Goal: Navigation & Orientation: Find specific page/section

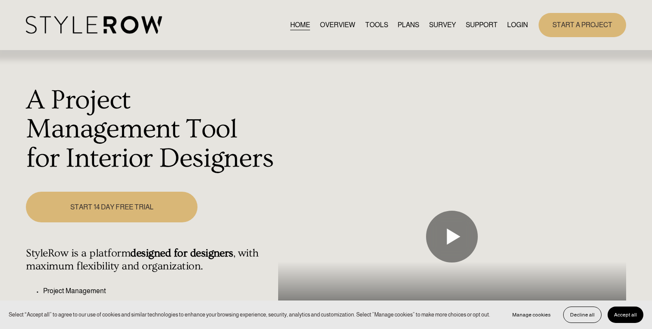
click at [518, 27] on link "LOGIN" at bounding box center [517, 25] width 21 height 12
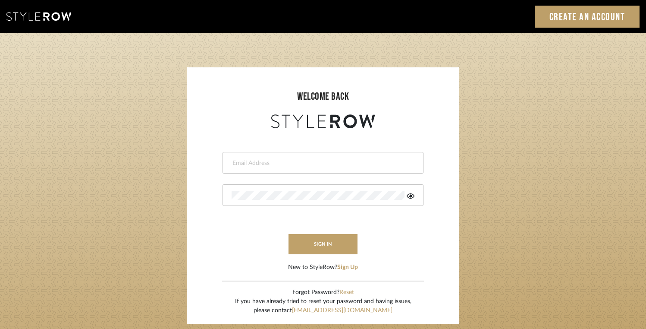
click at [347, 163] on input "email" at bounding box center [322, 163] width 181 height 9
type input "dawsoncolleen@gmail.com"
click at [315, 249] on button "sign in" at bounding box center [323, 244] width 69 height 20
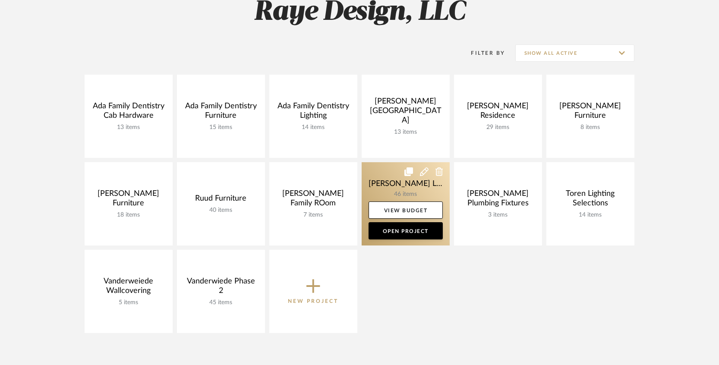
scroll to position [158, 0]
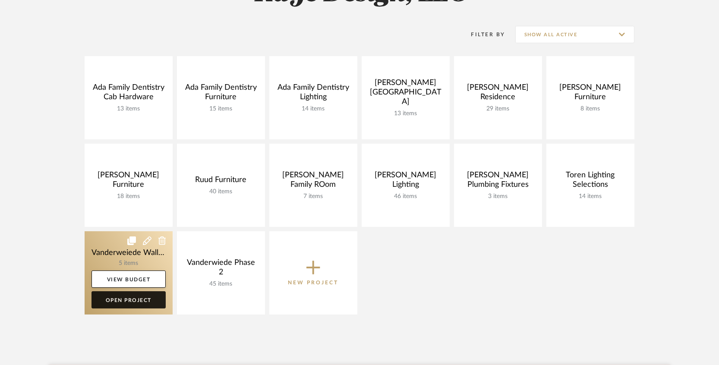
click at [135, 303] on link "Open Project" at bounding box center [128, 299] width 74 height 17
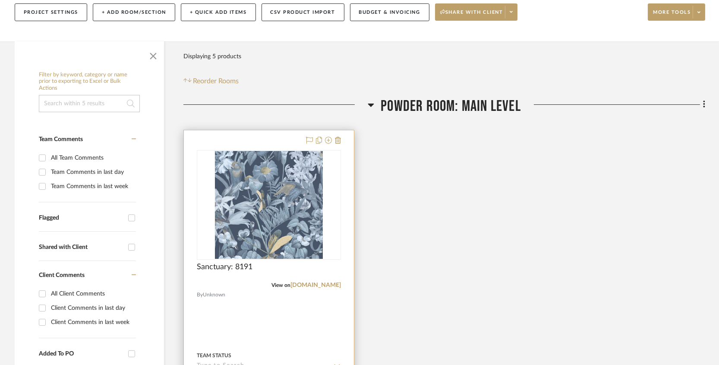
scroll to position [160, 0]
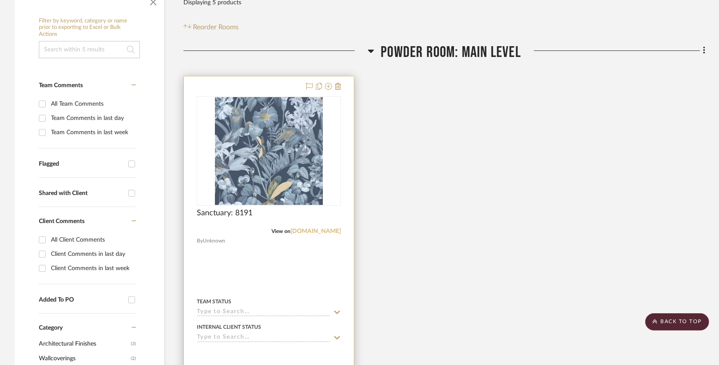
click at [318, 230] on link "jffabrics.com" at bounding box center [315, 231] width 50 height 6
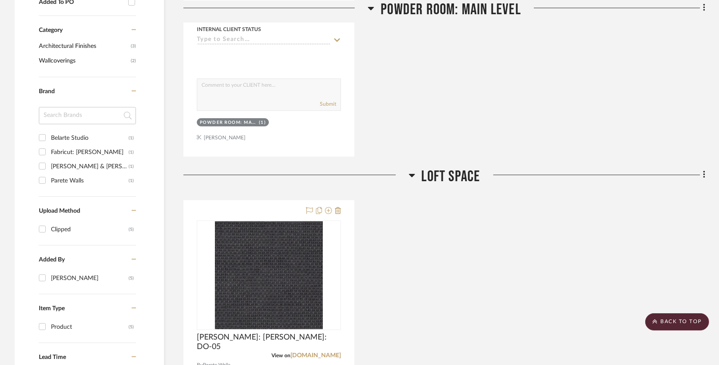
scroll to position [619, 0]
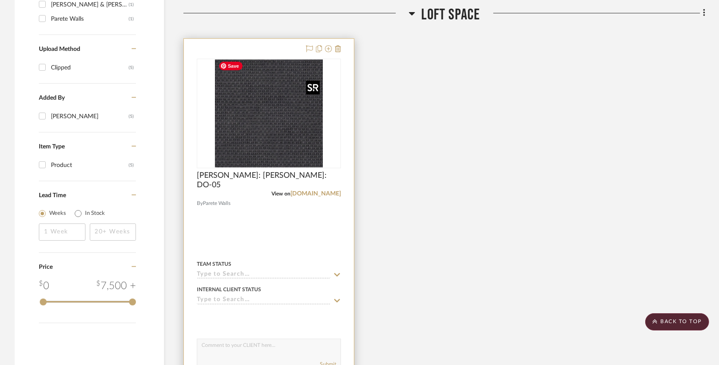
click at [283, 156] on img "0" at bounding box center [269, 114] width 108 height 108
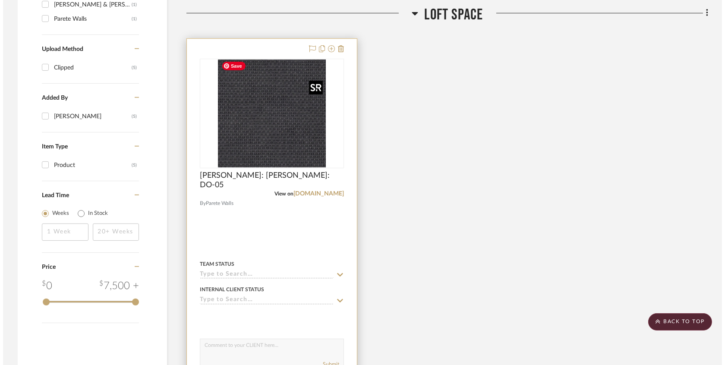
scroll to position [0, 0]
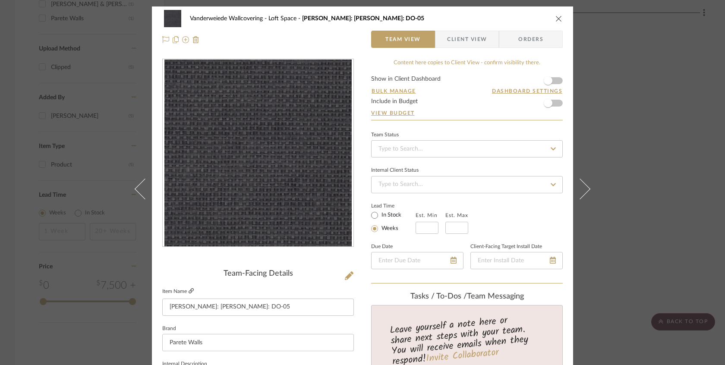
click at [189, 290] on icon at bounding box center [191, 290] width 5 height 5
click at [555, 16] on icon "close" at bounding box center [558, 18] width 7 height 7
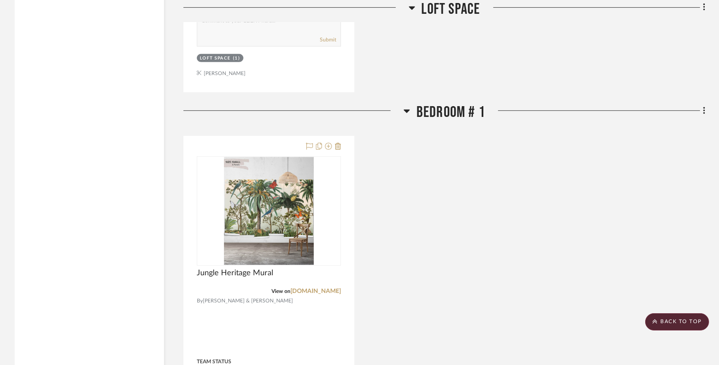
scroll to position [1003, 0]
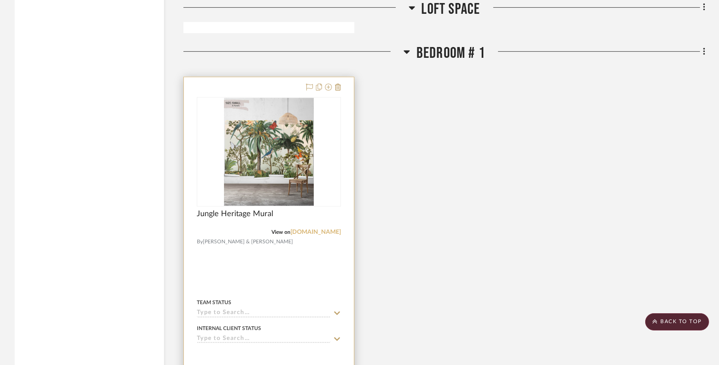
click at [305, 229] on link "miltonandking.com" at bounding box center [315, 232] width 50 height 6
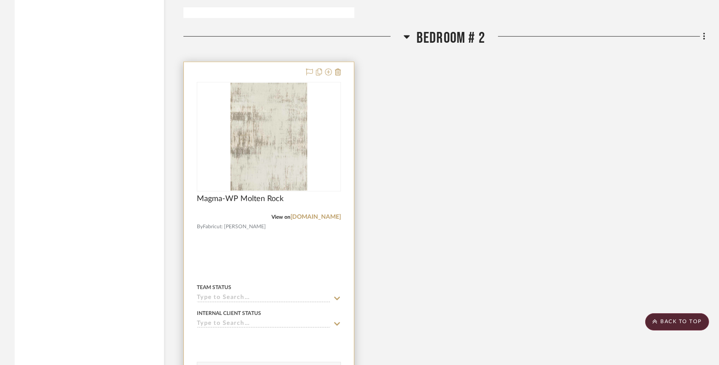
scroll to position [1433, 0]
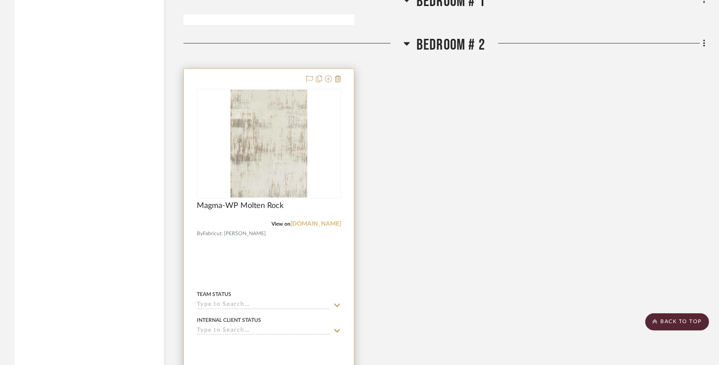
click at [320, 221] on link "pinterest.com" at bounding box center [315, 224] width 50 height 6
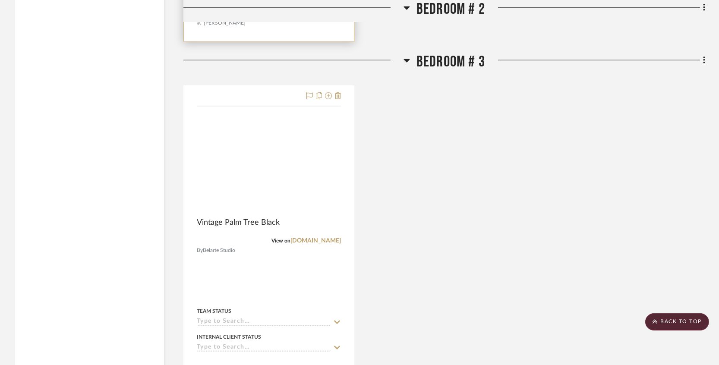
scroll to position [1912, 0]
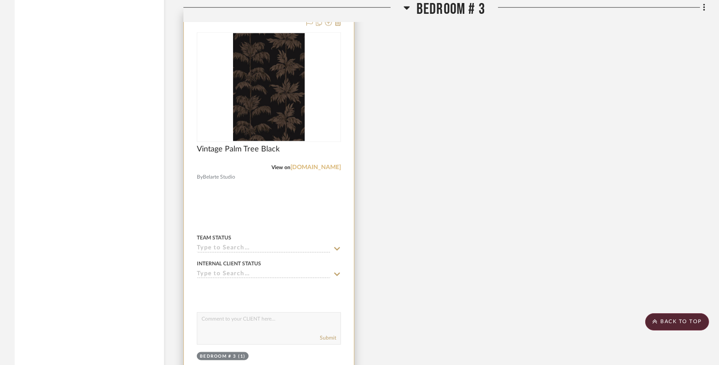
click at [302, 164] on link "belartestudio.com" at bounding box center [315, 167] width 50 height 6
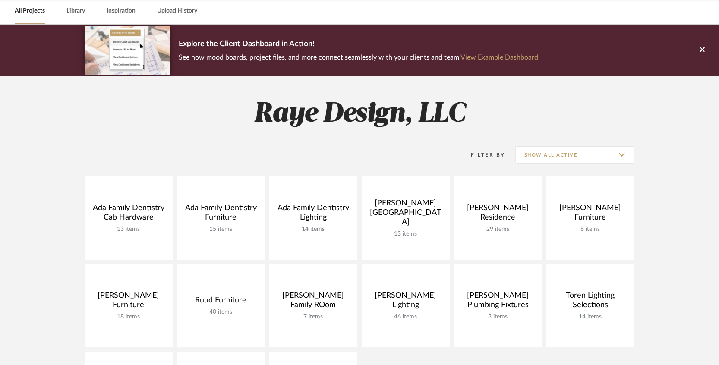
scroll to position [36, 0]
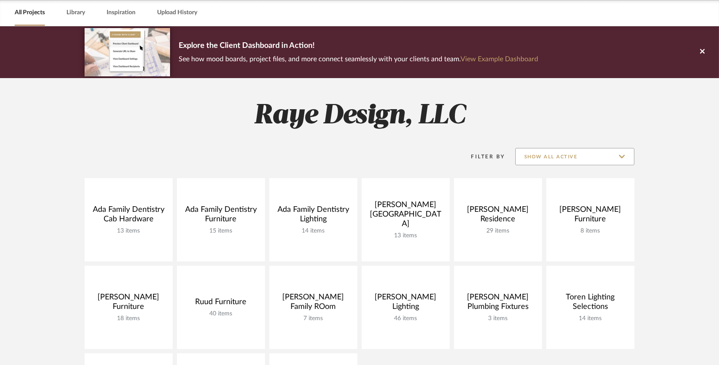
click at [624, 158] on input "Show All Active" at bounding box center [574, 156] width 119 height 17
click at [570, 197] on span "Archived" at bounding box center [576, 198] width 102 height 7
type input "Archived"
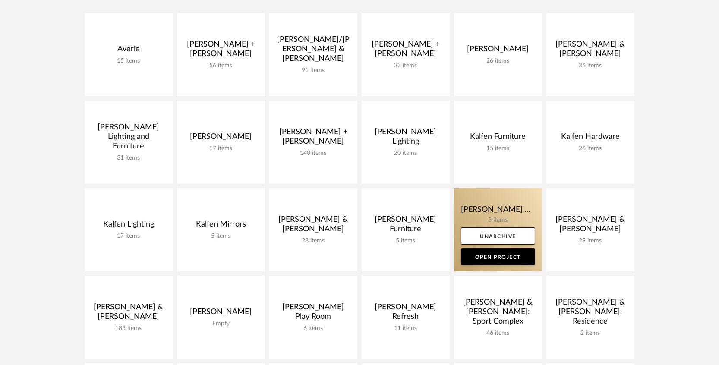
scroll to position [211, 0]
